Goal: Information Seeking & Learning: Learn about a topic

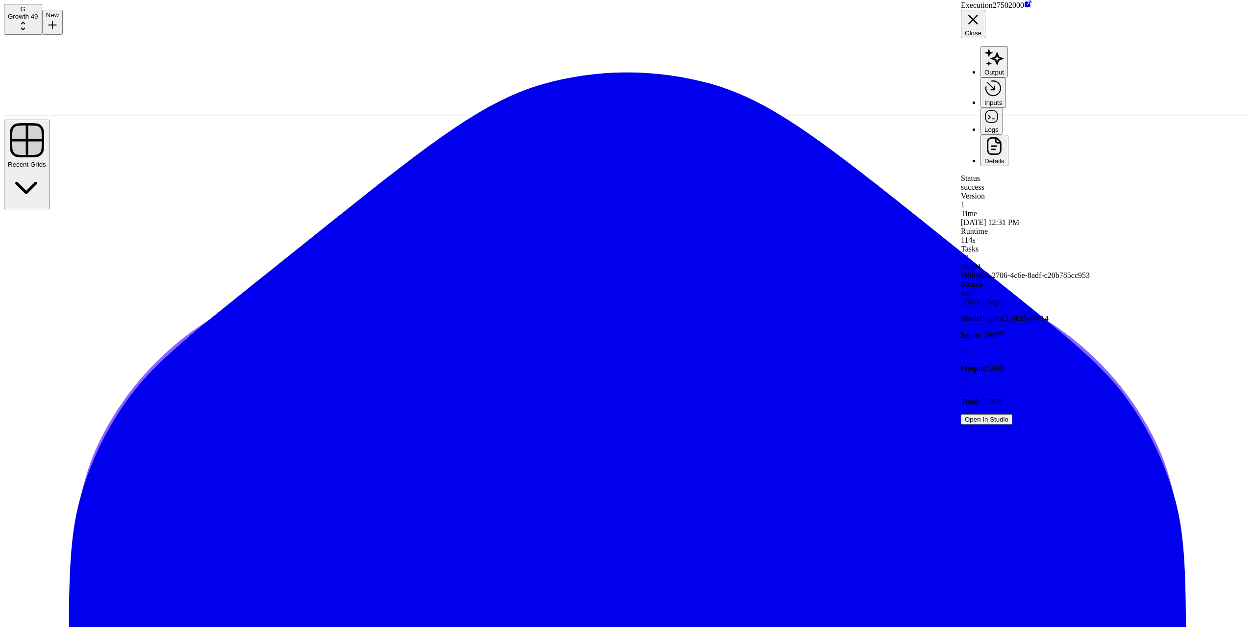
drag, startPoint x: 1035, startPoint y: 31, endPoint x: 1024, endPoint y: 29, distance: 11.9
click at [1035, 46] on ul "Output Inputs Logs Details" at bounding box center [1108, 106] width 294 height 120
click at [1008, 46] on button "Output" at bounding box center [994, 61] width 27 height 31
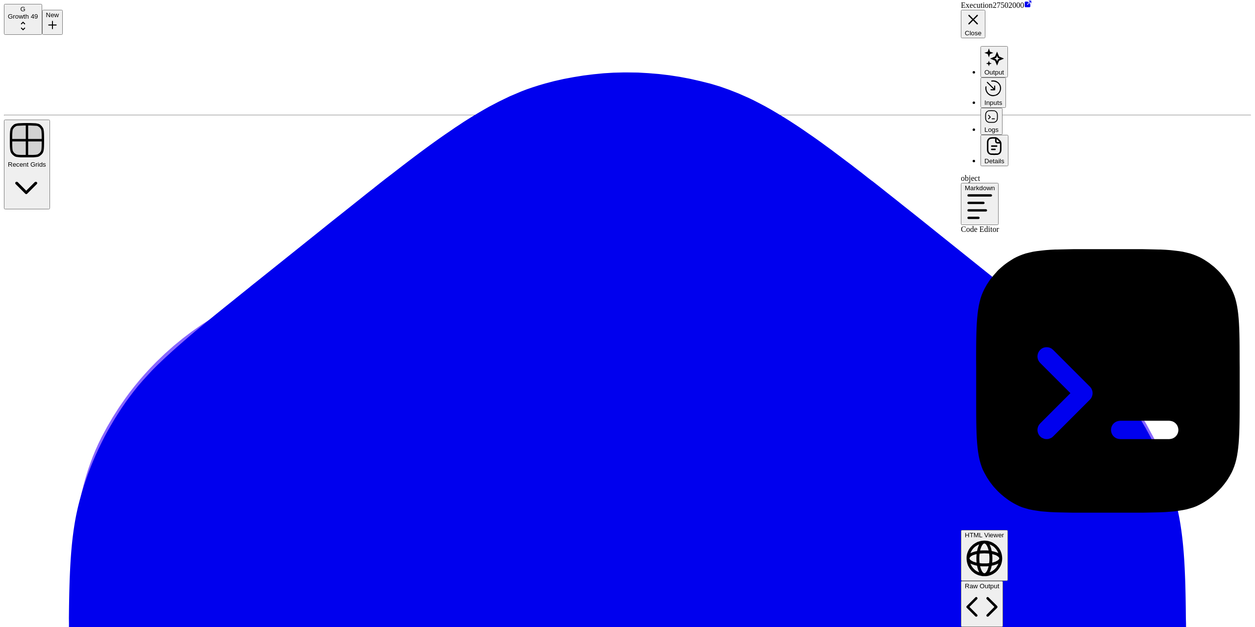
click at [999, 183] on button "Markdown" at bounding box center [980, 204] width 38 height 42
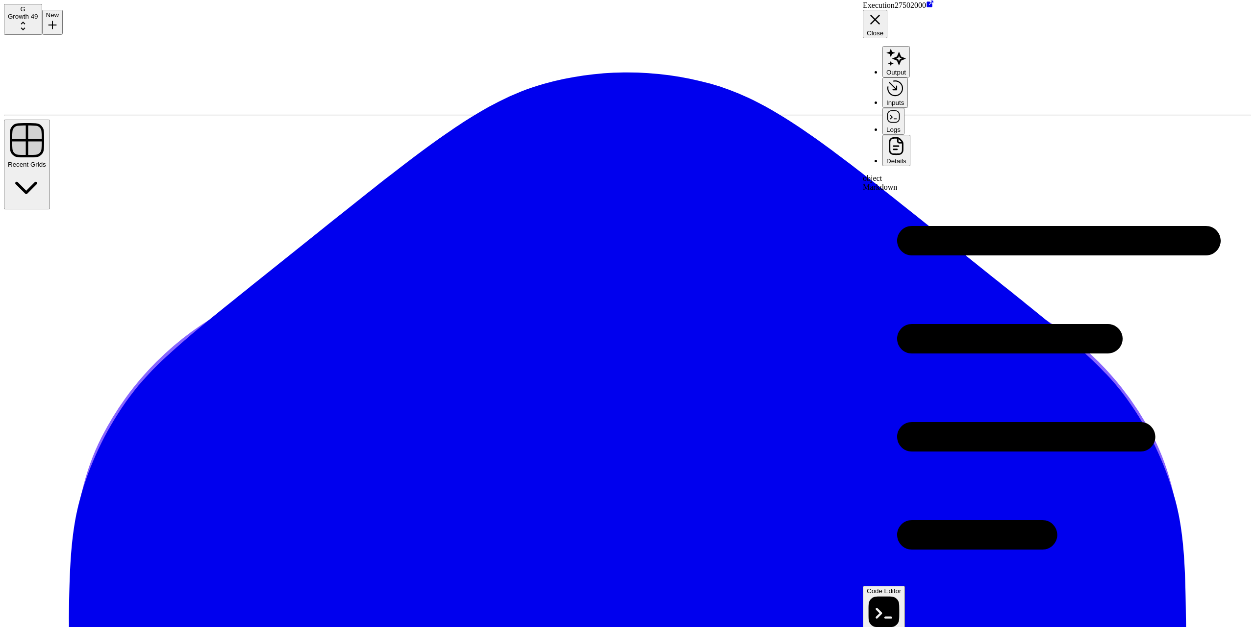
drag, startPoint x: 964, startPoint y: 206, endPoint x: 435, endPoint y: 63, distance: 548.1
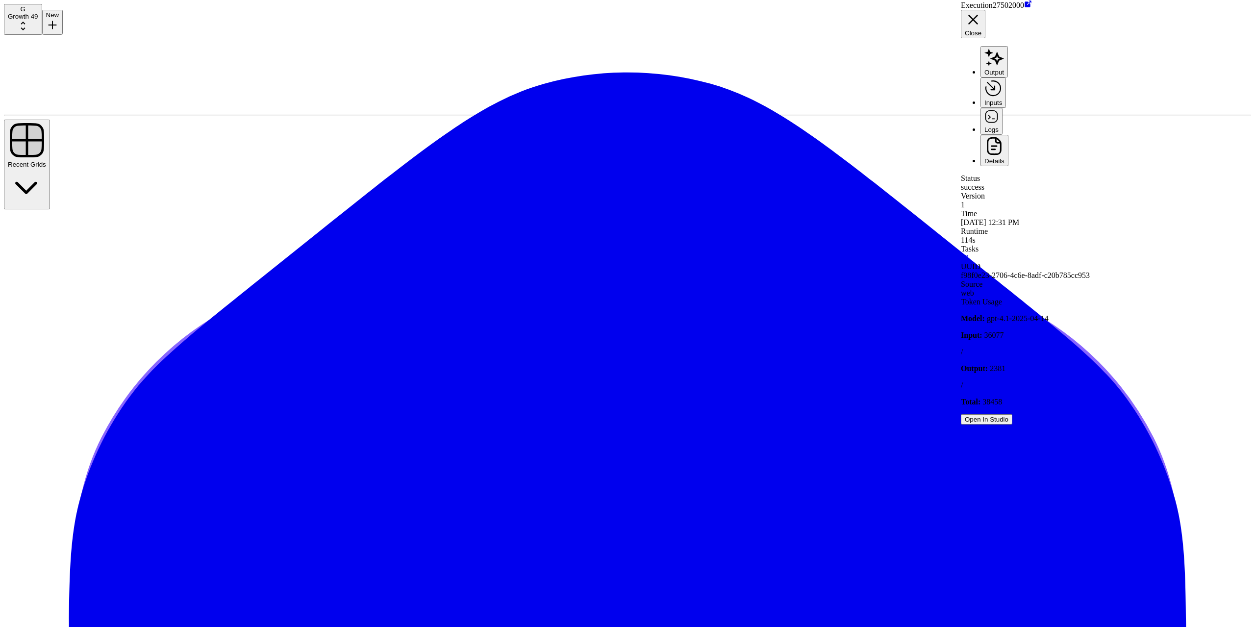
click at [1007, 46] on button "Output" at bounding box center [994, 61] width 27 height 31
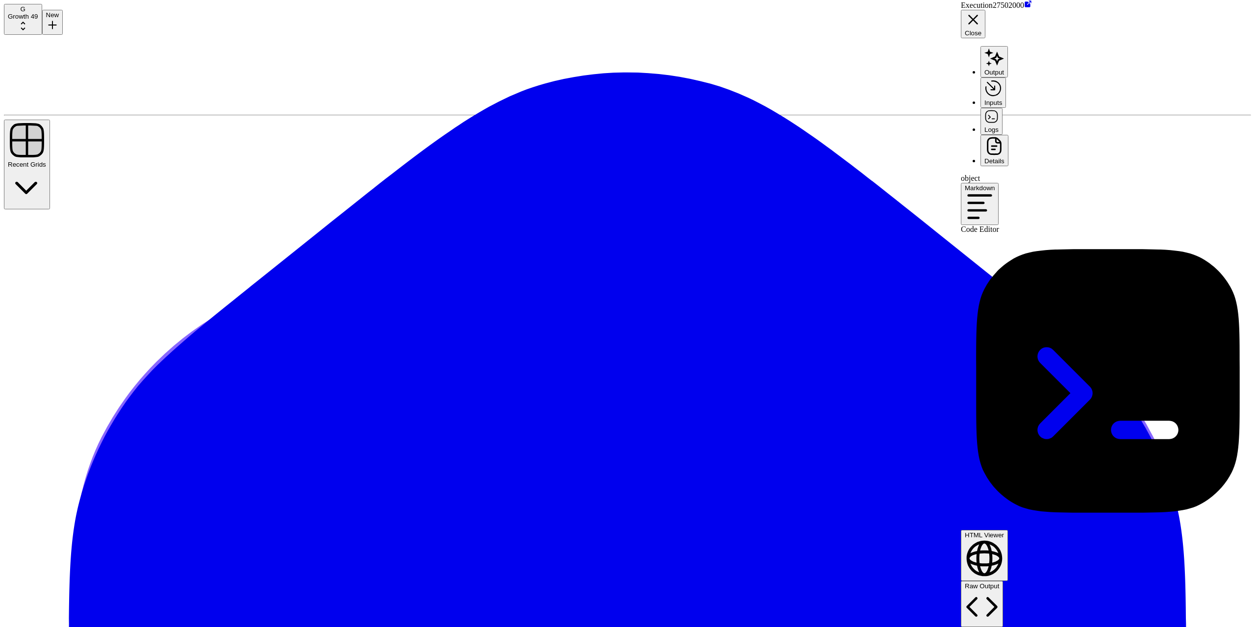
click at [1188, 183] on div "Markdown" at bounding box center [1108, 204] width 294 height 42
click at [995, 192] on icon "button" at bounding box center [980, 207] width 30 height 30
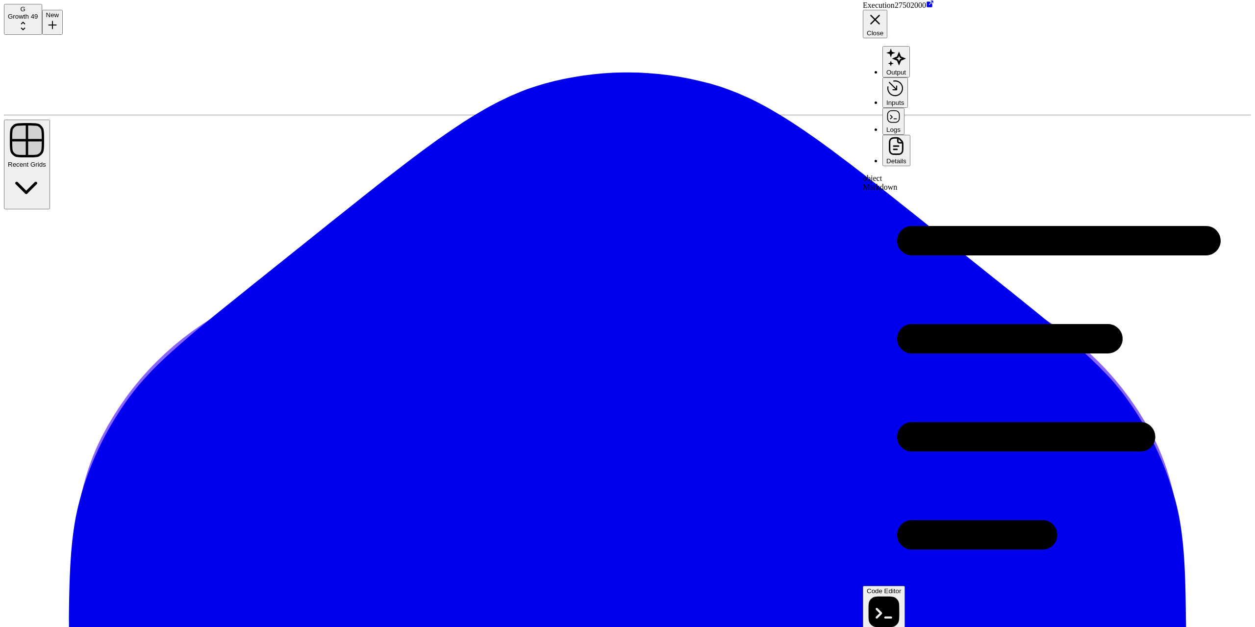
drag, startPoint x: 964, startPoint y: 196, endPoint x: 586, endPoint y: 203, distance: 377.6
drag, startPoint x: 887, startPoint y: 160, endPoint x: 990, endPoint y: 167, distance: 103.7
drag, startPoint x: 887, startPoint y: 176, endPoint x: 1012, endPoint y: 188, distance: 125.6
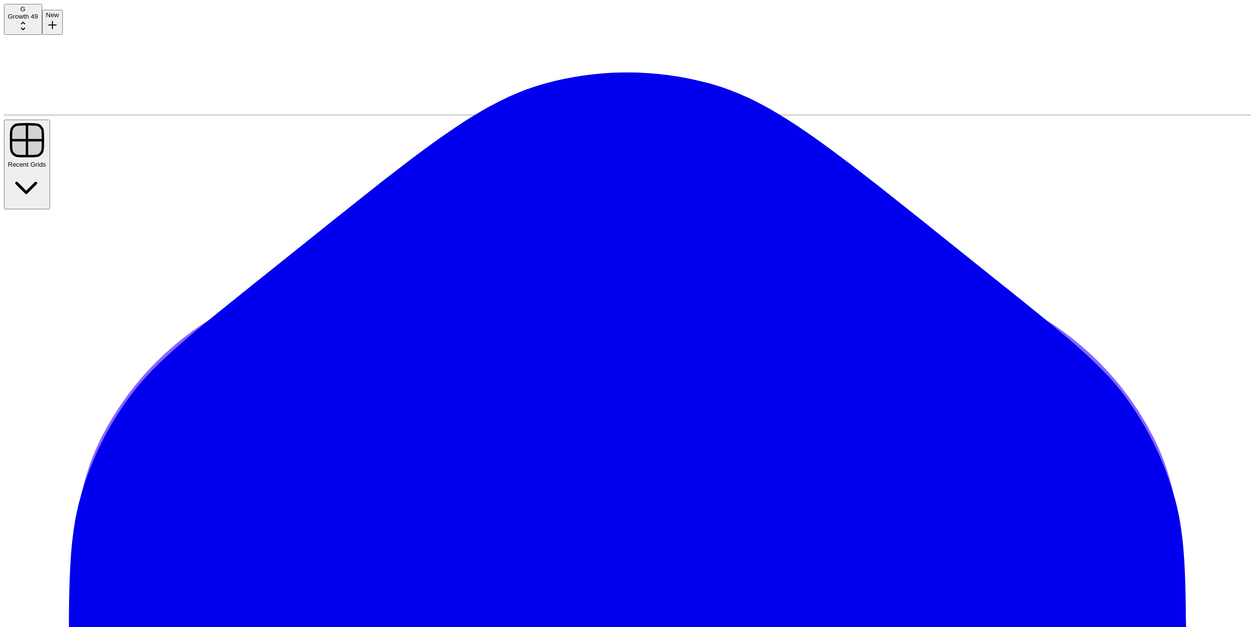
type input "**********"
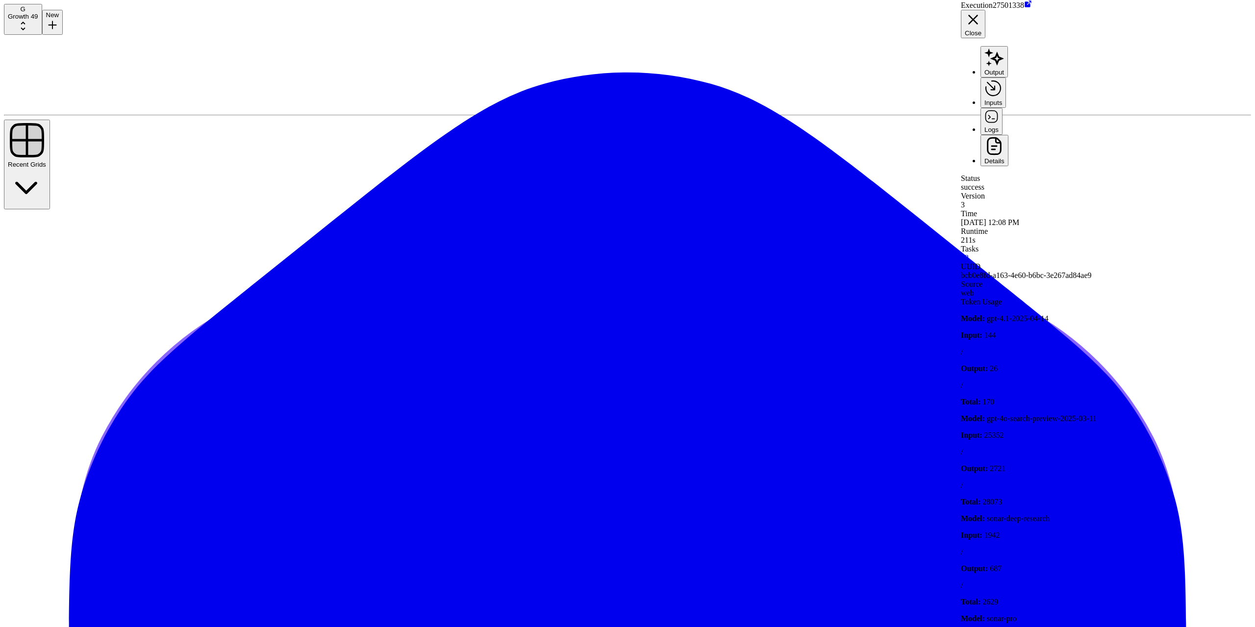
click at [993, 38] on header "Execution 27501338 Close Output Inputs Logs Details" at bounding box center [1108, 83] width 294 height 166
click at [1000, 46] on button "Output" at bounding box center [994, 61] width 27 height 31
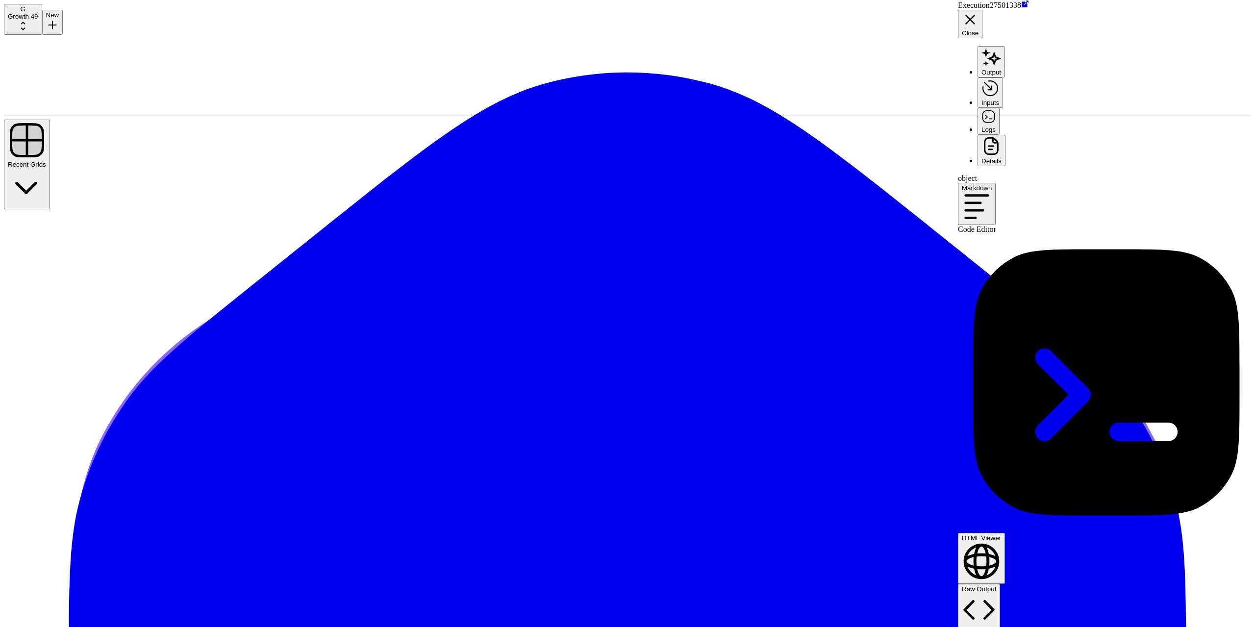
drag, startPoint x: 961, startPoint y: 239, endPoint x: 661, endPoint y: 214, distance: 300.6
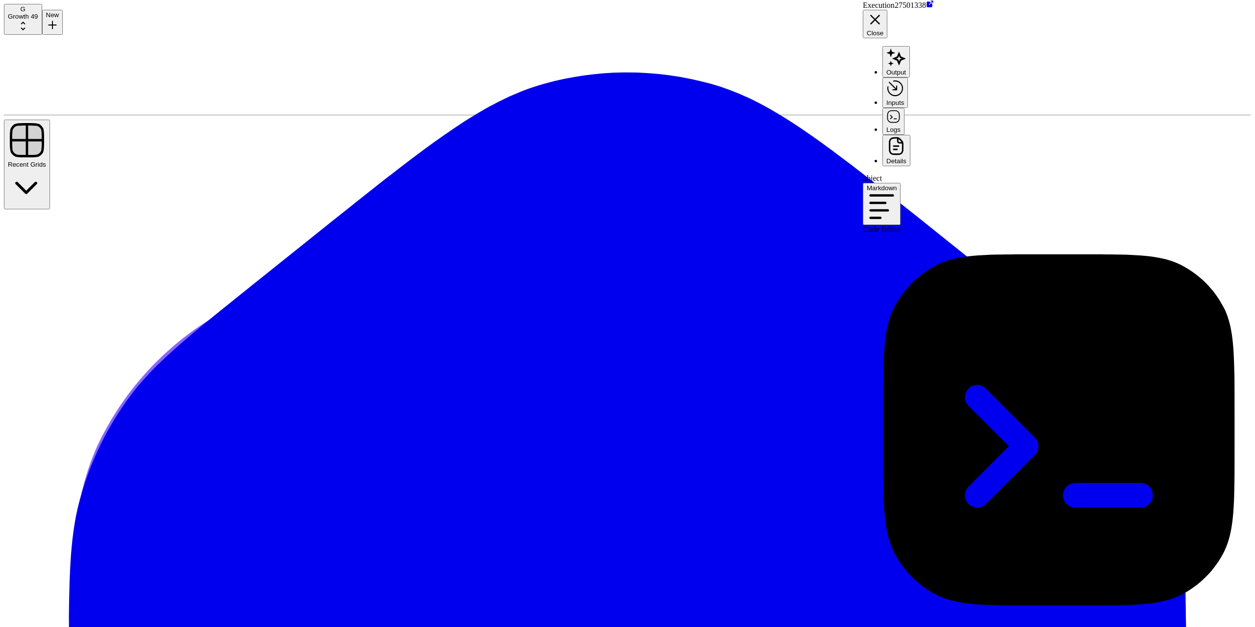
click at [1189, 183] on div "Markdown" at bounding box center [1059, 204] width 392 height 42
click at [901, 183] on button "Markdown" at bounding box center [882, 204] width 38 height 42
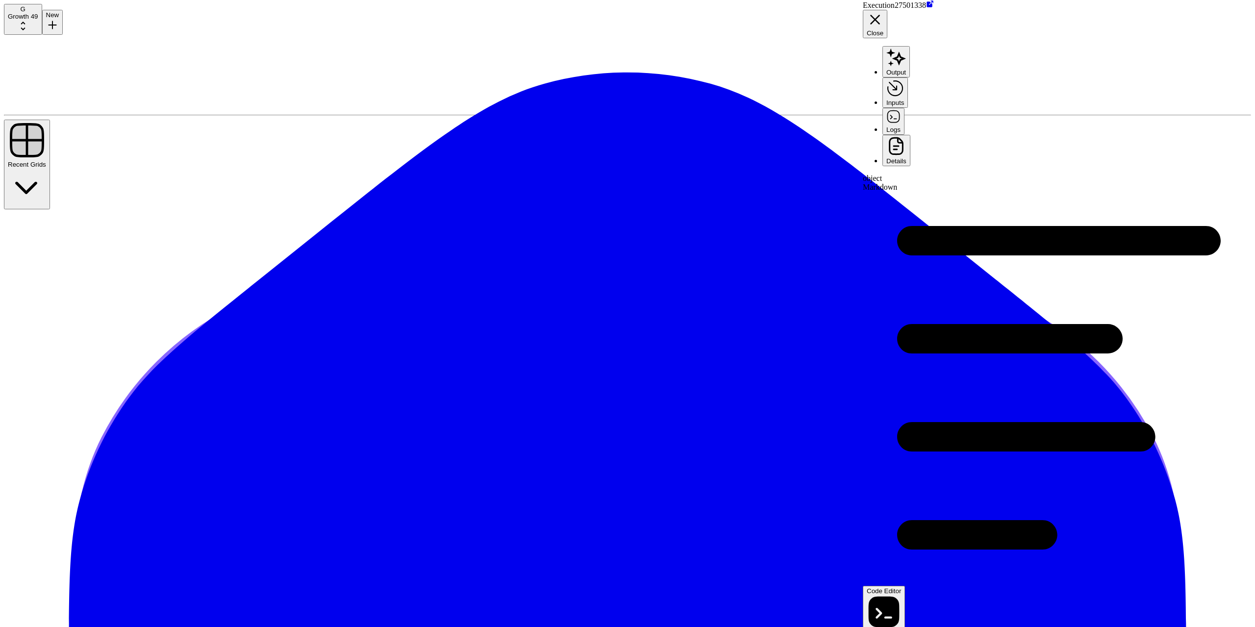
scroll to position [3454, 0]
drag, startPoint x: 1026, startPoint y: 581, endPoint x: 902, endPoint y: 156, distance: 442.3
click at [883, 11] on icon "button" at bounding box center [875, 19] width 17 height 17
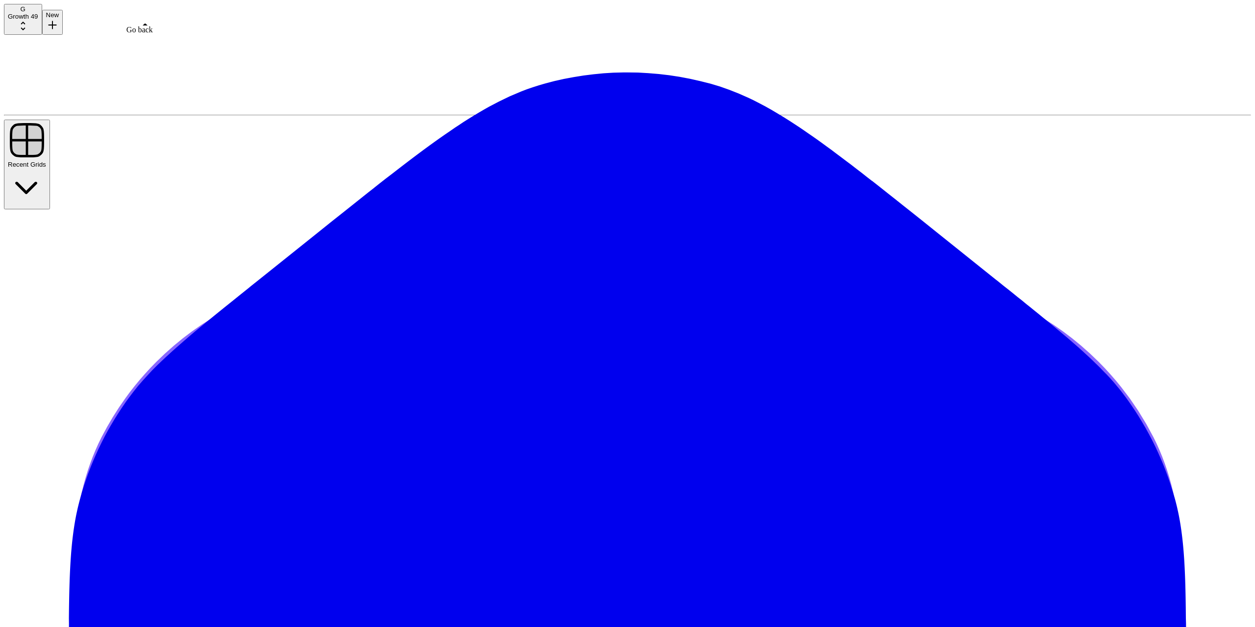
type input "**********"
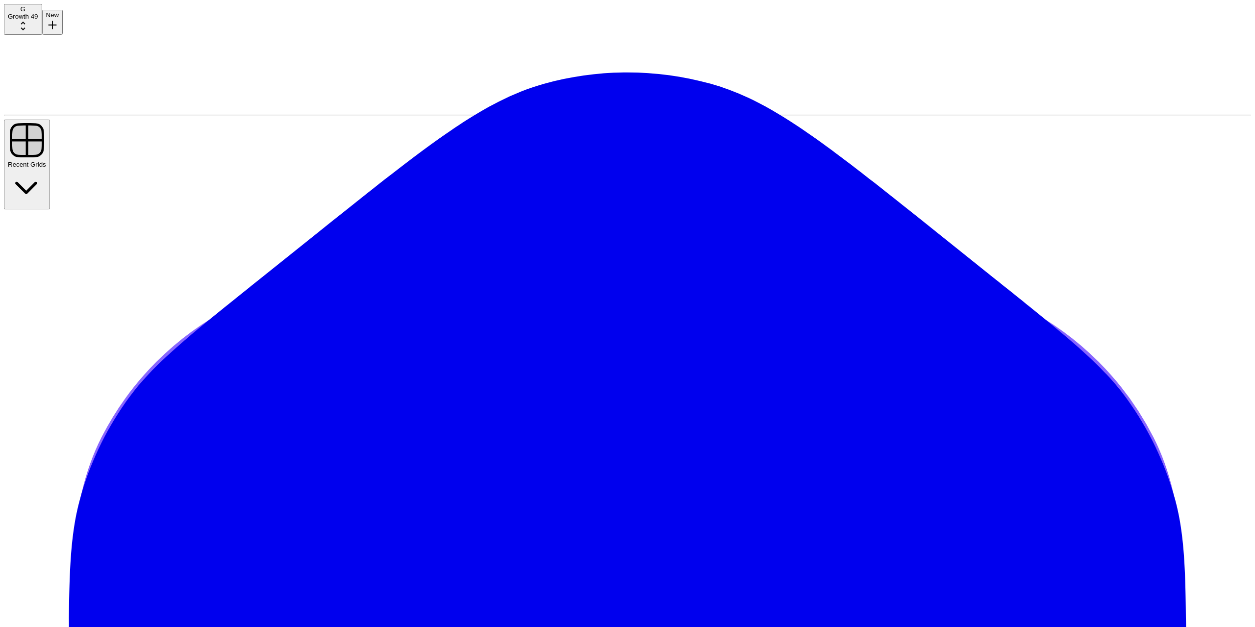
type input "******"
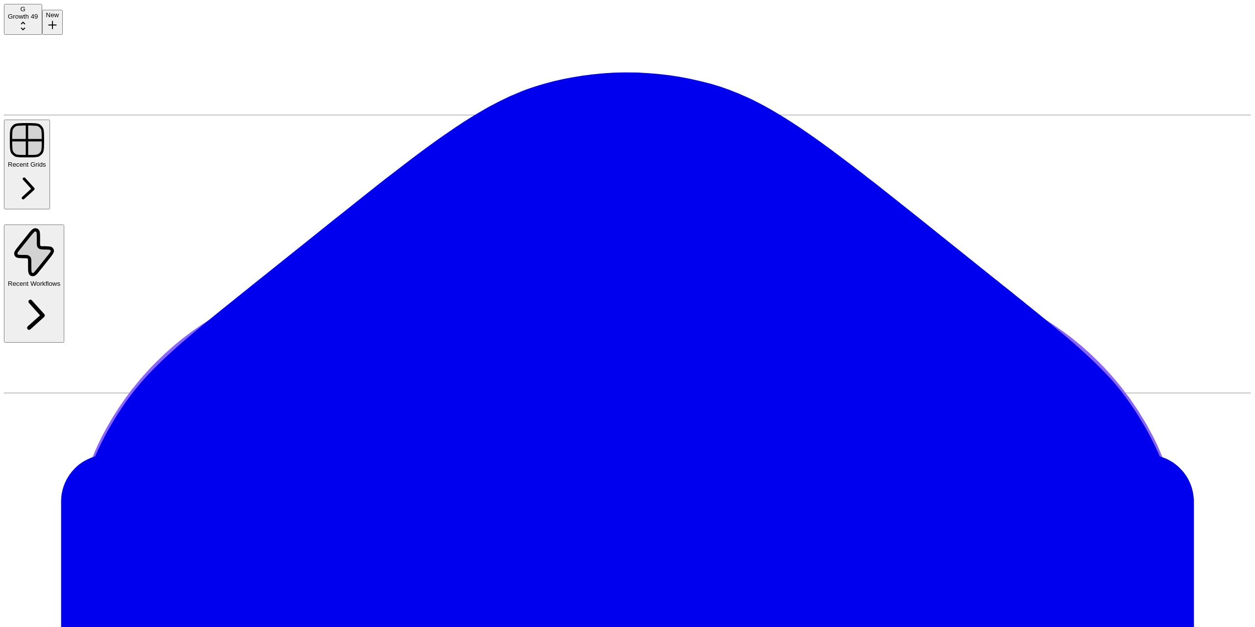
type input "******"
